Goal: Task Accomplishment & Management: Use online tool/utility

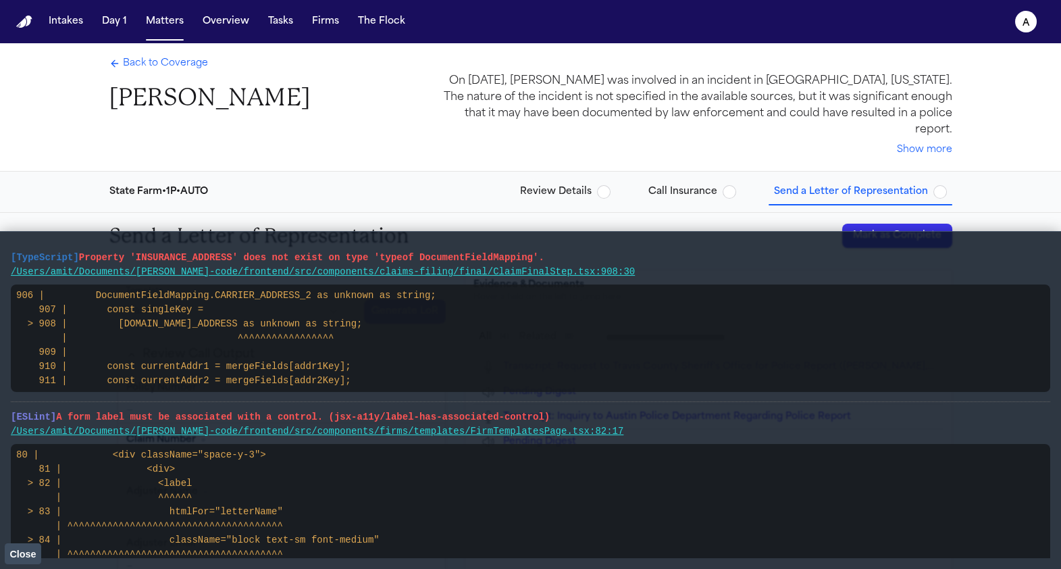
click at [22, 555] on span "Close" at bounding box center [22, 554] width 26 height 11
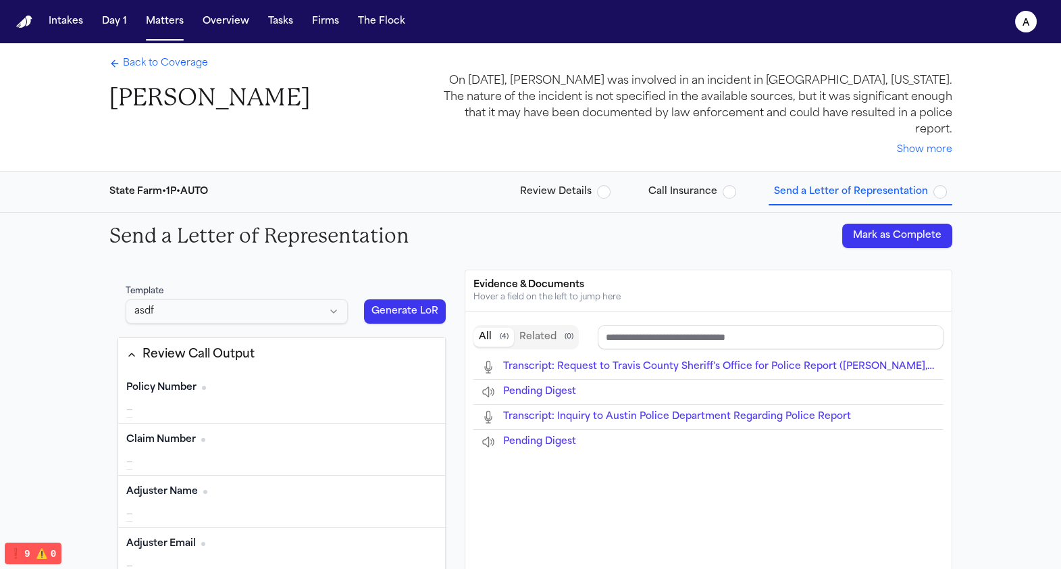
click at [165, 294] on html "Intakes Day 1 Matters Overview Tasks Firms The Flock a Back to Coverage [PERSON…" at bounding box center [530, 284] width 1061 height 569
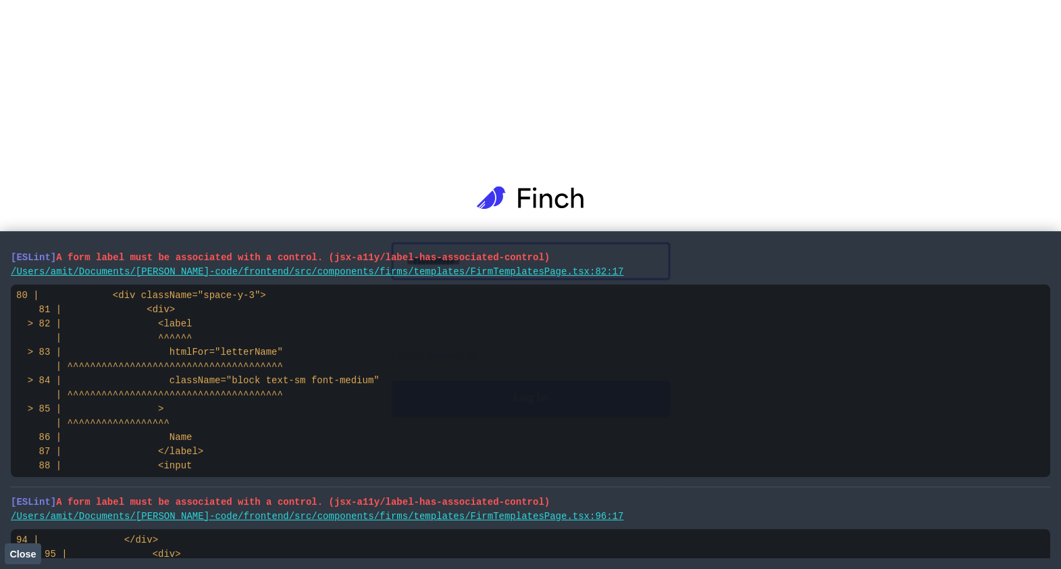
click at [9, 552] on button "Close" at bounding box center [23, 553] width 36 height 20
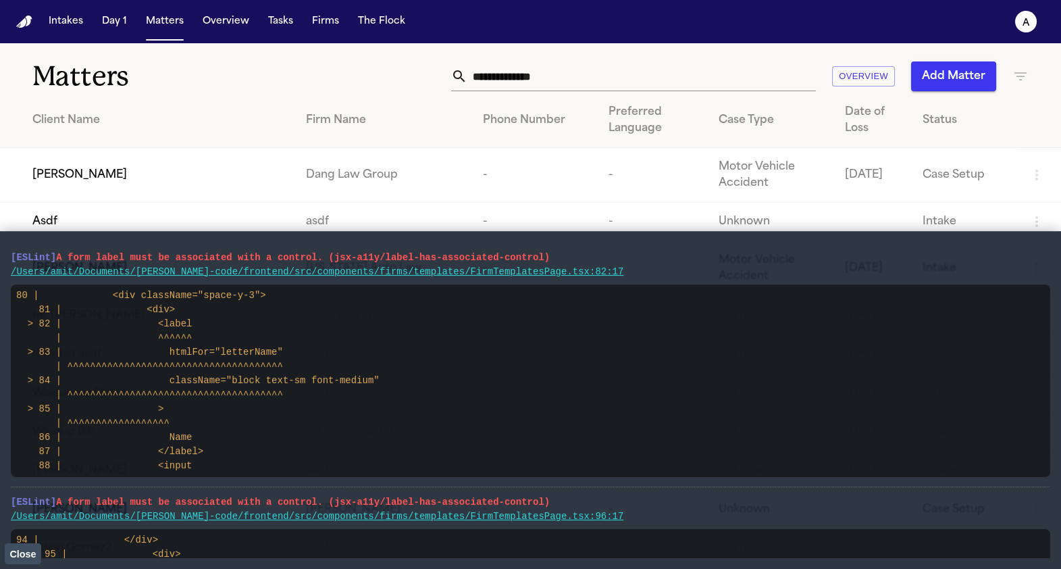
click at [104, 155] on td "Paul Maldonado" at bounding box center [147, 175] width 295 height 55
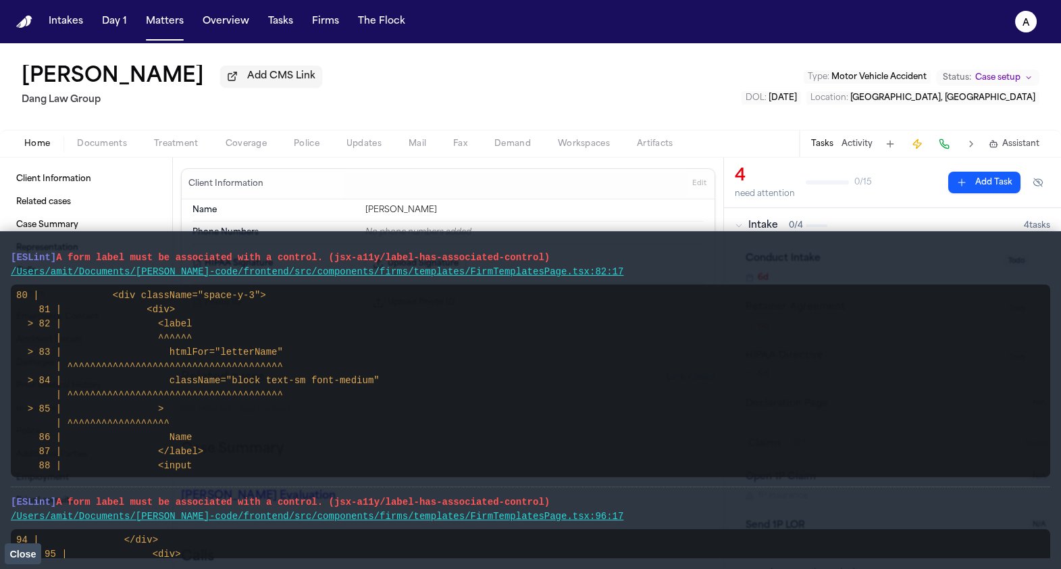
click at [251, 147] on span "Coverage" at bounding box center [246, 143] width 41 height 11
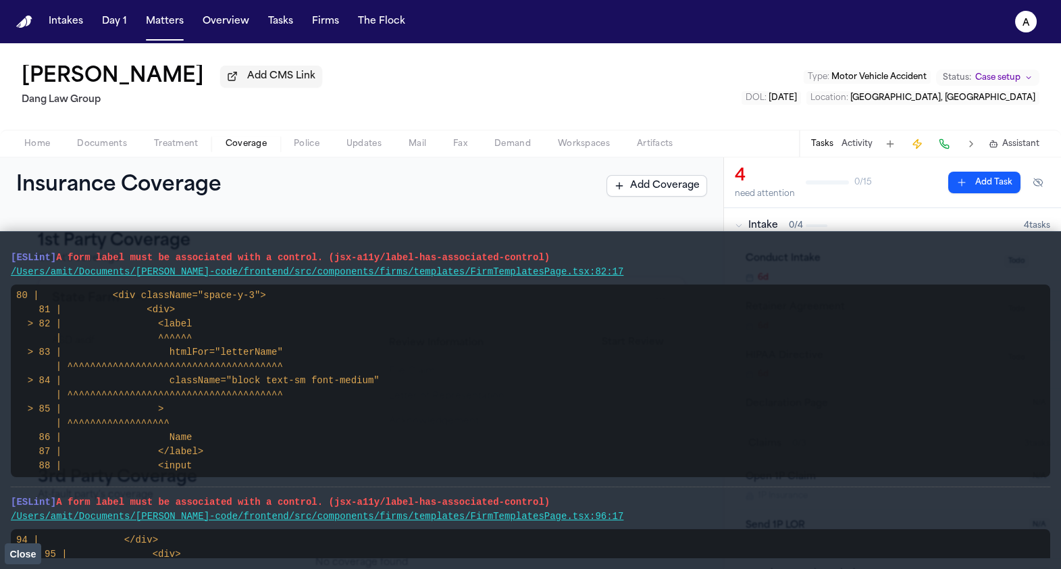
click at [22, 551] on span "Close" at bounding box center [22, 554] width 26 height 11
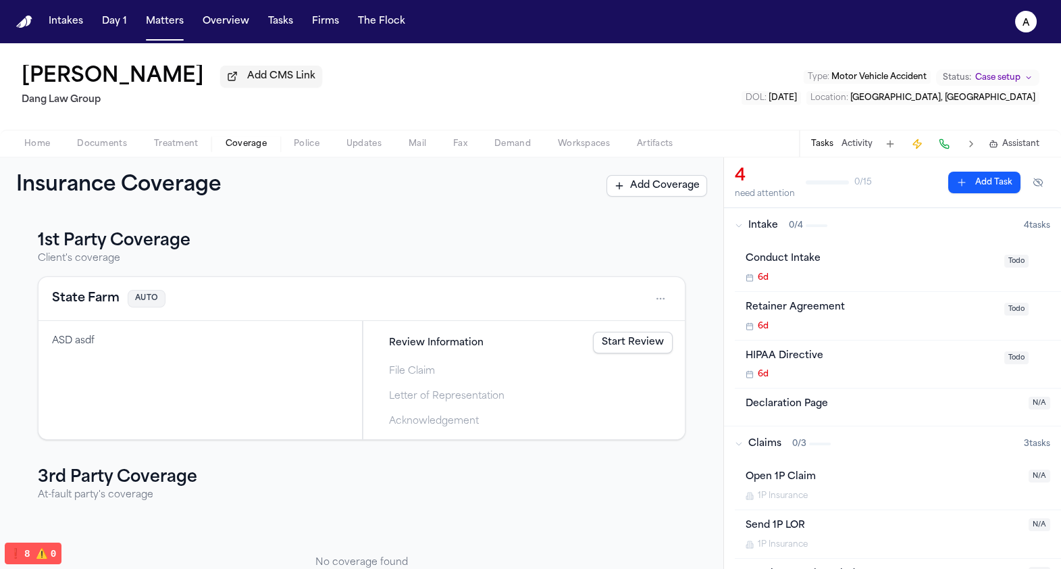
click at [429, 342] on span "Review Information" at bounding box center [436, 343] width 95 height 14
click at [629, 343] on link "Start Review" at bounding box center [633, 343] width 80 height 22
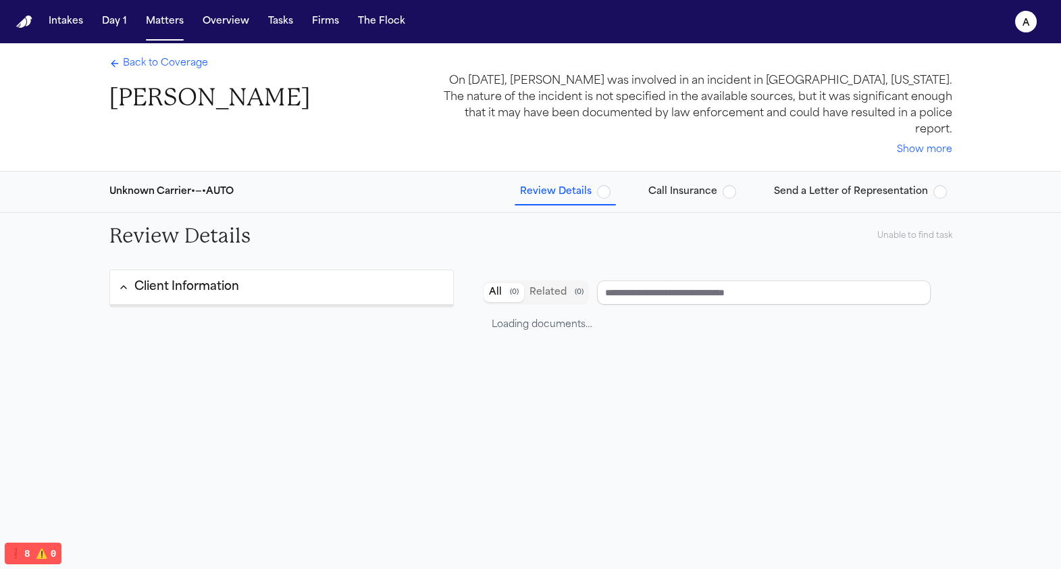
type input "**********"
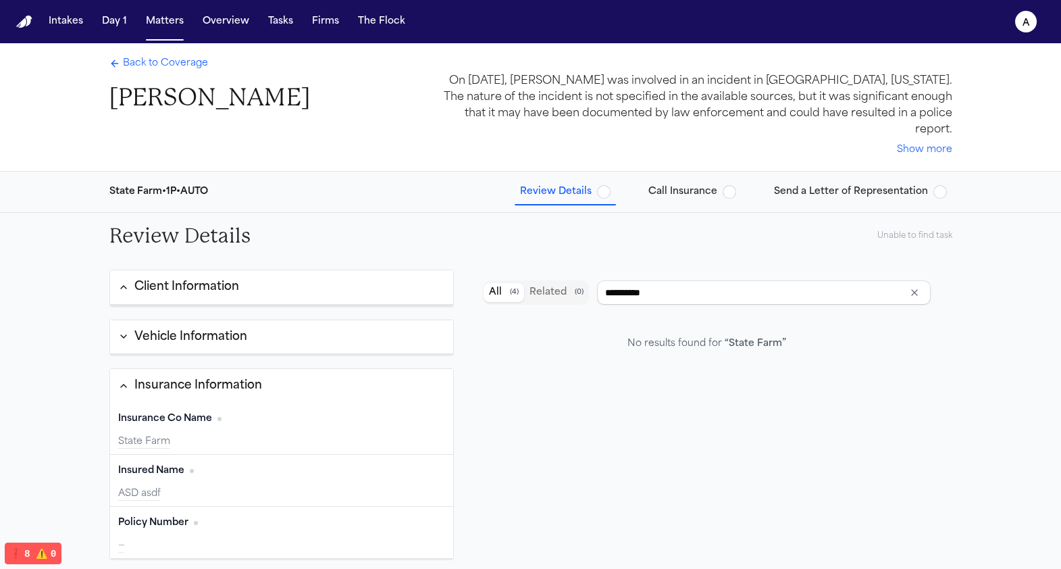
click at [811, 185] on span "Send a Letter of Representation" at bounding box center [851, 192] width 154 height 14
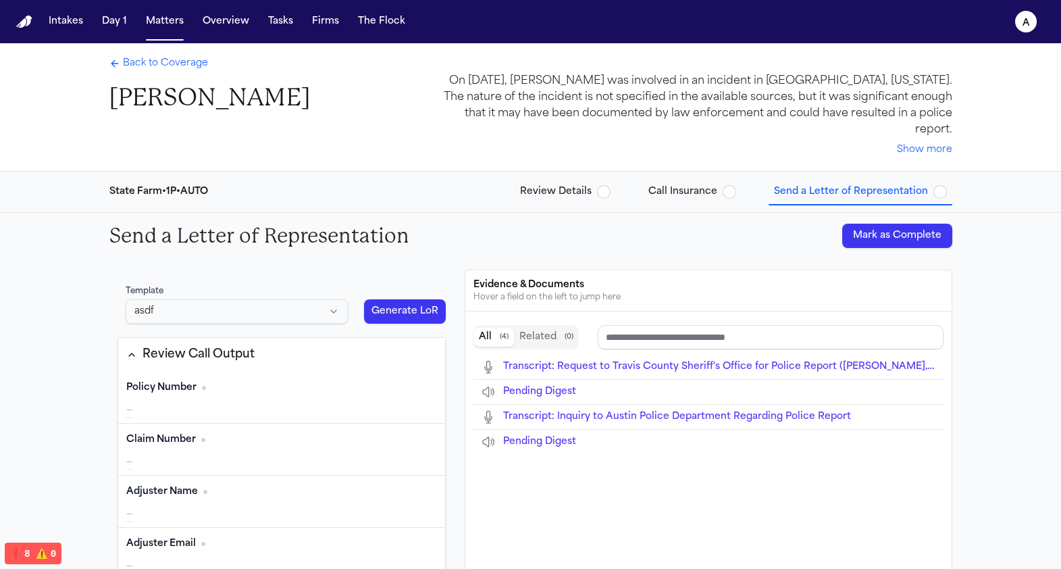
click at [170, 295] on html "Intakes Day 1 Matters Overview Tasks Firms The Flock a Back to Coverage Paul Ma…" at bounding box center [530, 284] width 1061 height 569
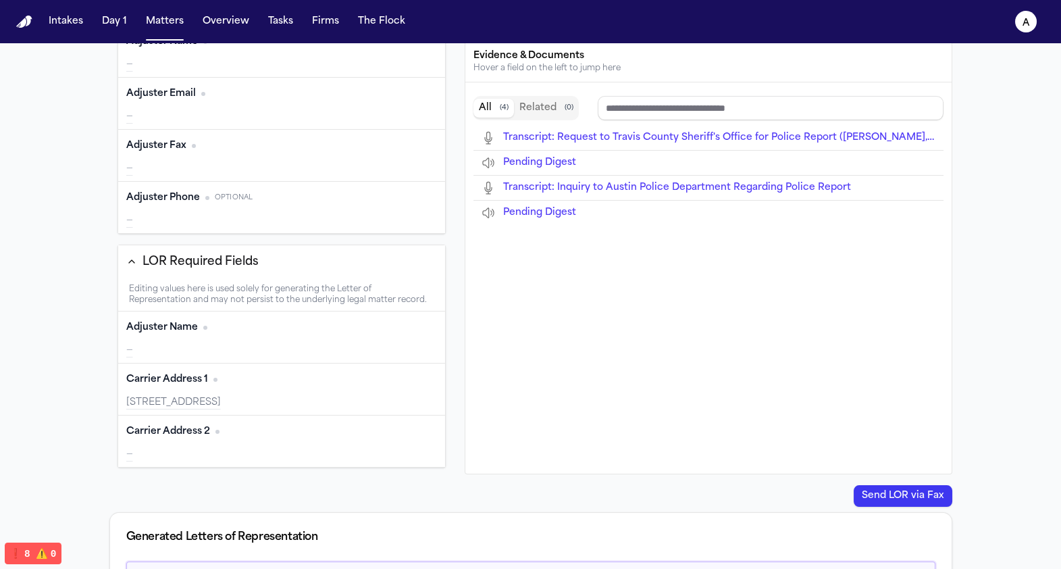
scroll to position [227, 0]
